Goal: Transaction & Acquisition: Purchase product/service

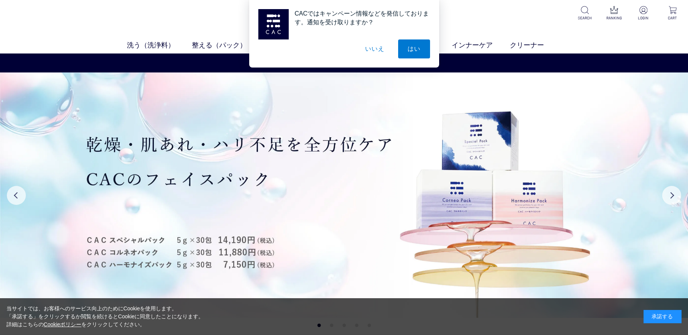
click at [369, 46] on button "いいえ" at bounding box center [374, 48] width 38 height 19
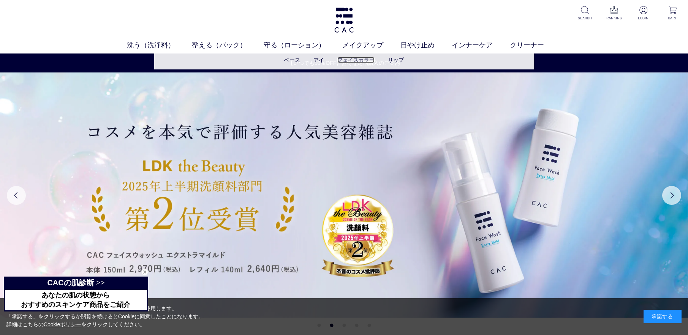
click at [363, 60] on link "フェイスカラー" at bounding box center [355, 60] width 37 height 6
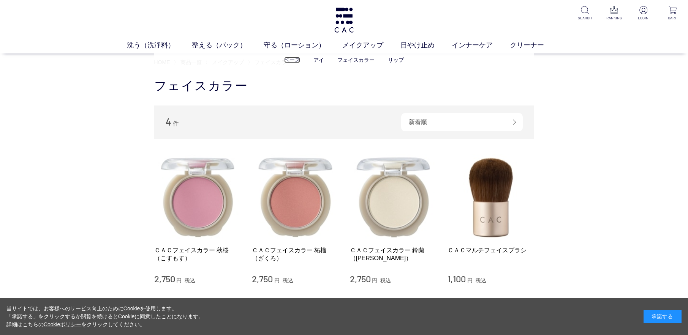
click at [292, 60] on link "ベース" at bounding box center [292, 60] width 16 height 6
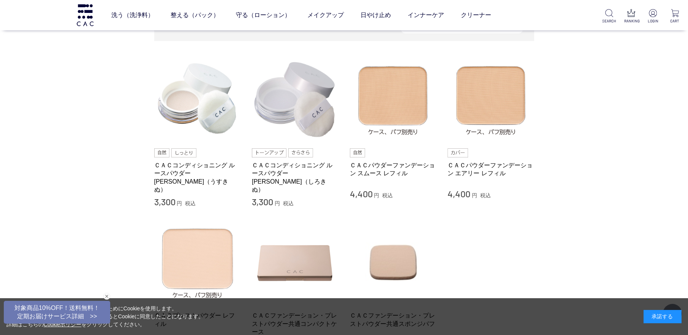
scroll to position [38, 0]
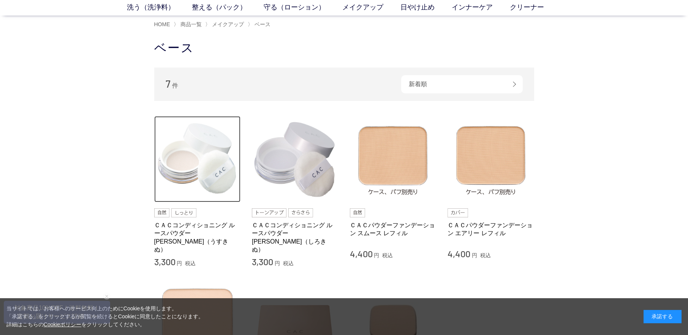
click at [196, 155] on img at bounding box center [197, 159] width 87 height 87
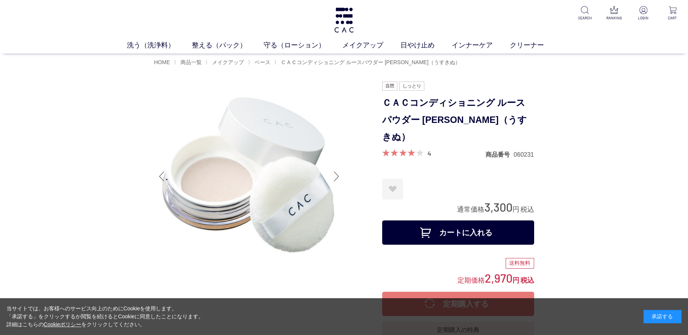
click at [480, 221] on button "カートに入れる" at bounding box center [458, 233] width 152 height 24
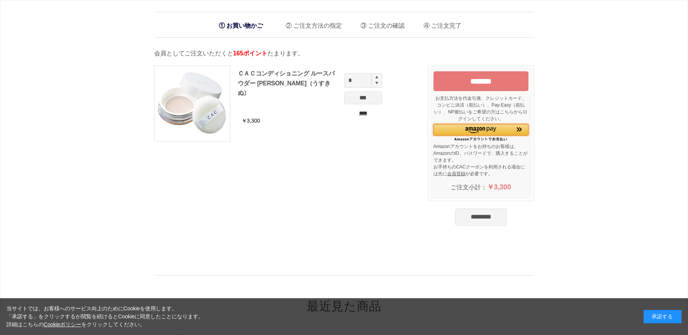
click at [474, 131] on img "Amazon Pay - Amazonアカウントをお使いください" at bounding box center [480, 130] width 31 height 6
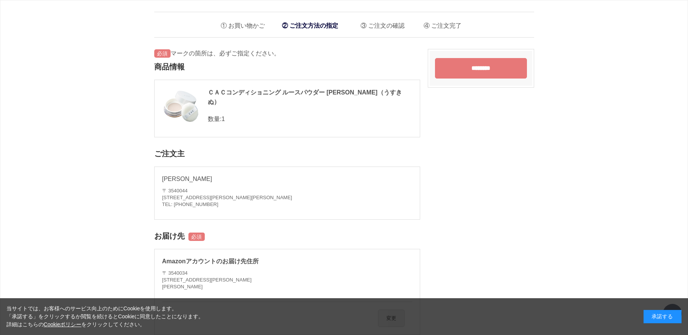
click at [472, 65] on input "********" at bounding box center [481, 68] width 92 height 21
